Goal: Task Accomplishment & Management: Manage account settings

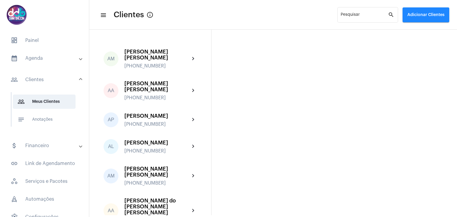
click at [25, 63] on mat-expansion-panel-header "calendar_month_outlined Agenda" at bounding box center [46, 58] width 85 height 14
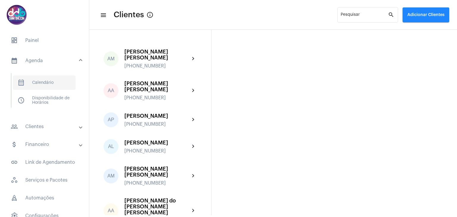
click at [48, 85] on span "calendar_month_outlined Calendário" at bounding box center [44, 83] width 63 height 14
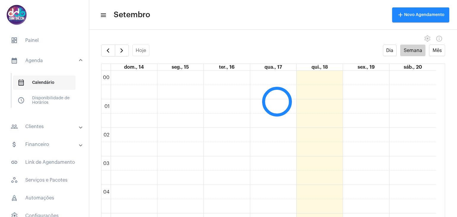
scroll to position [172, 0]
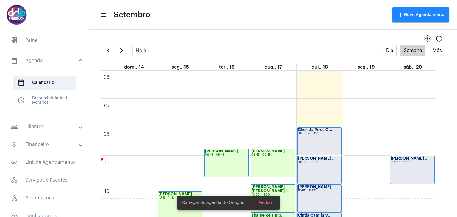
click at [310, 139] on div "[PERSON_NAME] C... 08:00 - 09:00" at bounding box center [319, 142] width 44 height 28
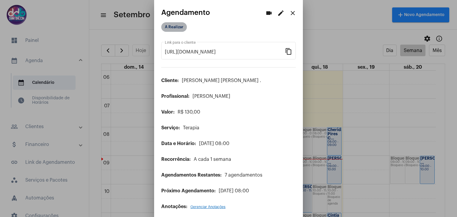
click at [165, 30] on mat-chip "A Realizar" at bounding box center [174, 27] width 26 height 10
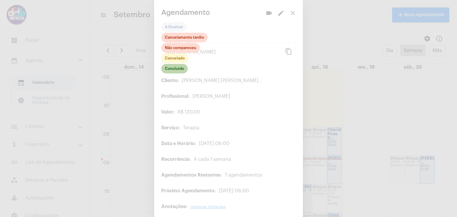
click at [163, 69] on mat-chip "Concluído" at bounding box center [174, 69] width 26 height 10
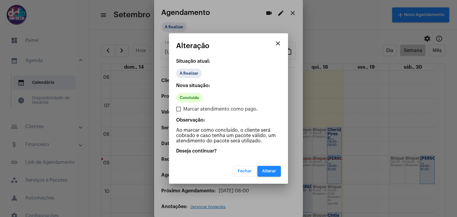
click at [269, 170] on span "Alterar" at bounding box center [269, 171] width 14 height 4
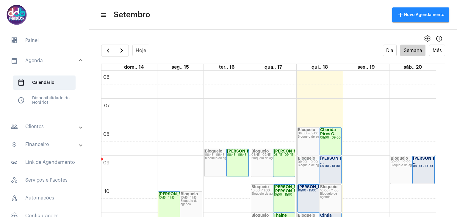
click at [332, 167] on div "09:00 - 10:00" at bounding box center [330, 166] width 21 height 3
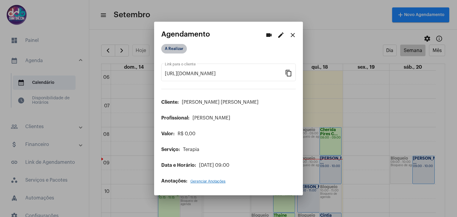
click at [177, 51] on mat-chip "A Realizar" at bounding box center [174, 49] width 26 height 10
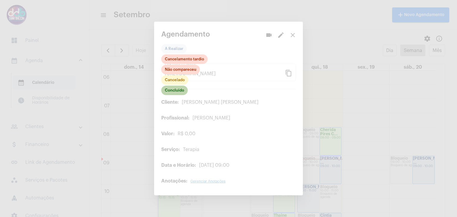
click at [178, 92] on mat-chip "Concluído" at bounding box center [174, 91] width 26 height 10
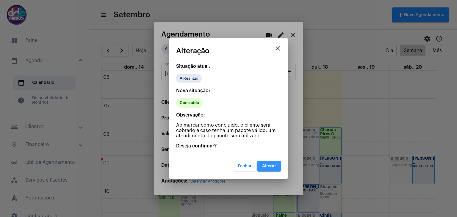
click at [263, 165] on span "Alterar" at bounding box center [269, 166] width 14 height 4
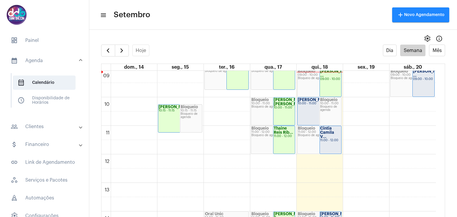
scroll to position [140, 0]
